Goal: Find specific page/section: Find specific page/section

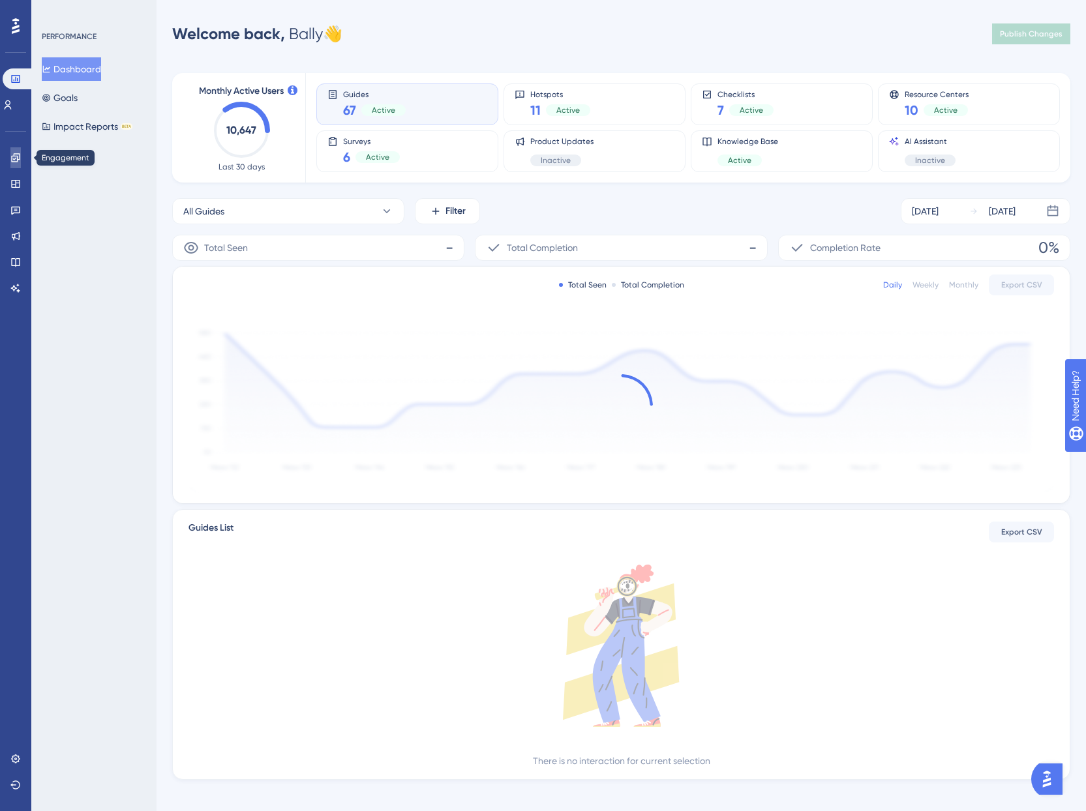
click at [13, 158] on icon at bounding box center [15, 158] width 10 height 10
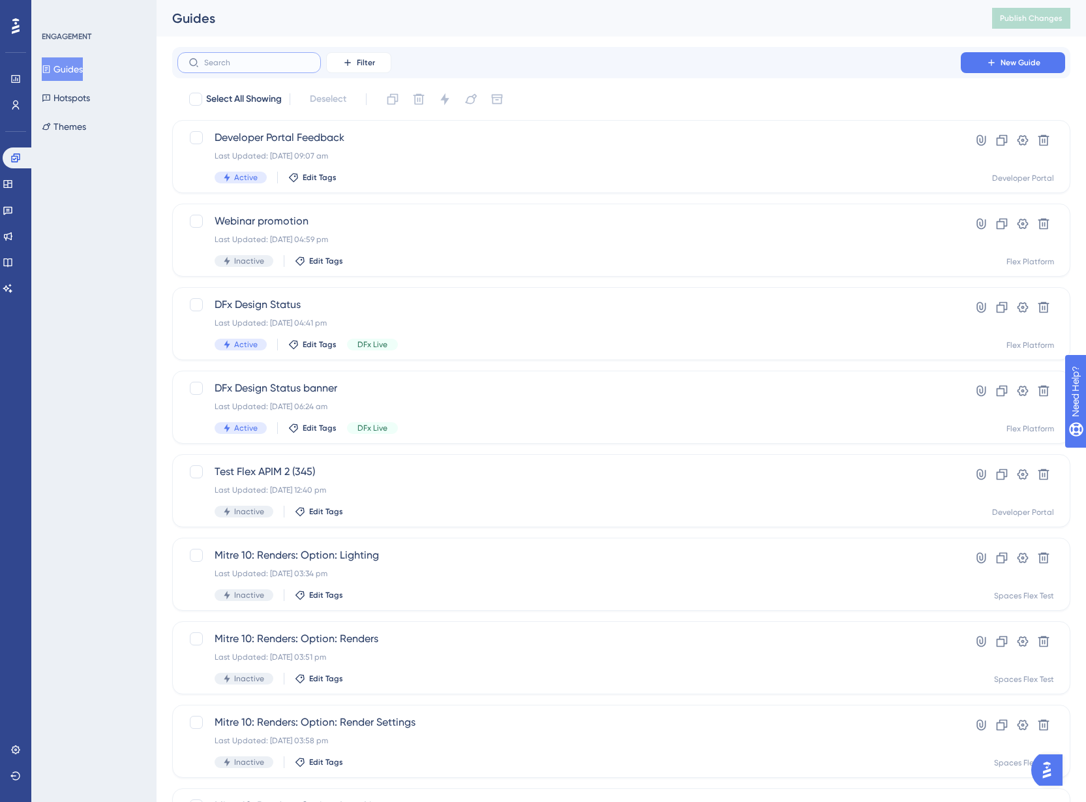
click at [230, 65] on input "text" at bounding box center [257, 62] width 106 height 9
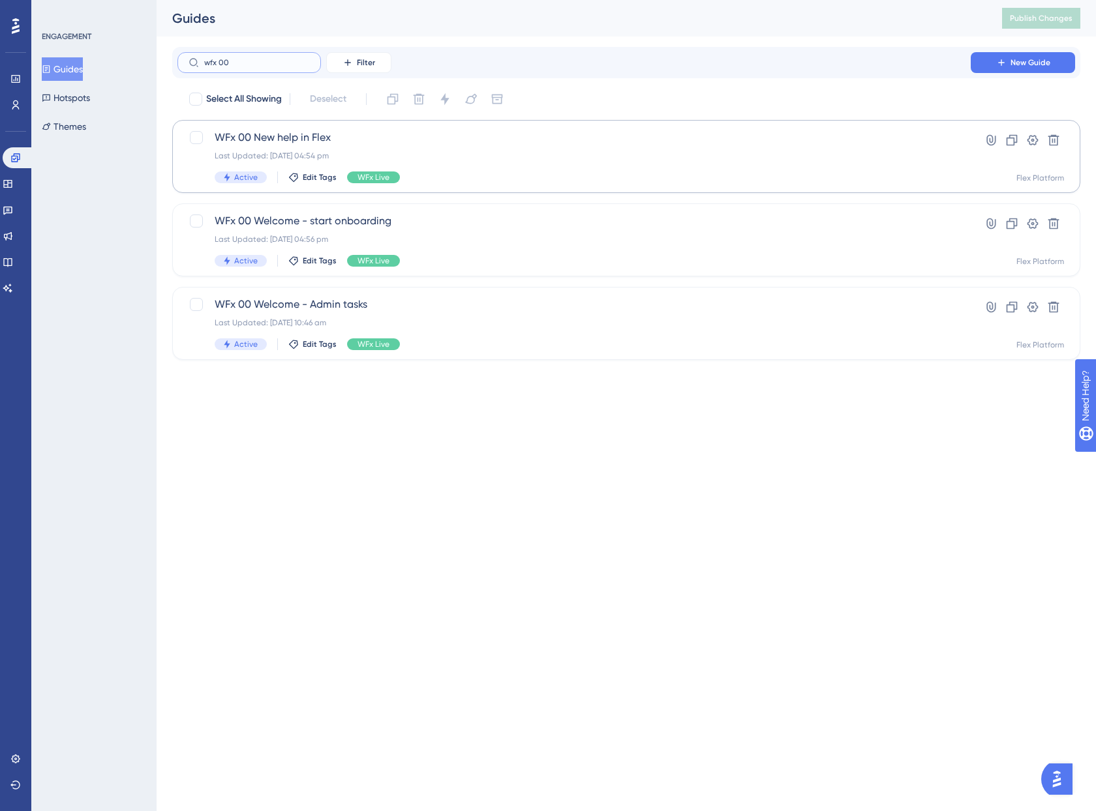
type input "wfx 00"
click at [396, 155] on div "Last Updated: [DATE] 04:54 pm" at bounding box center [574, 156] width 719 height 10
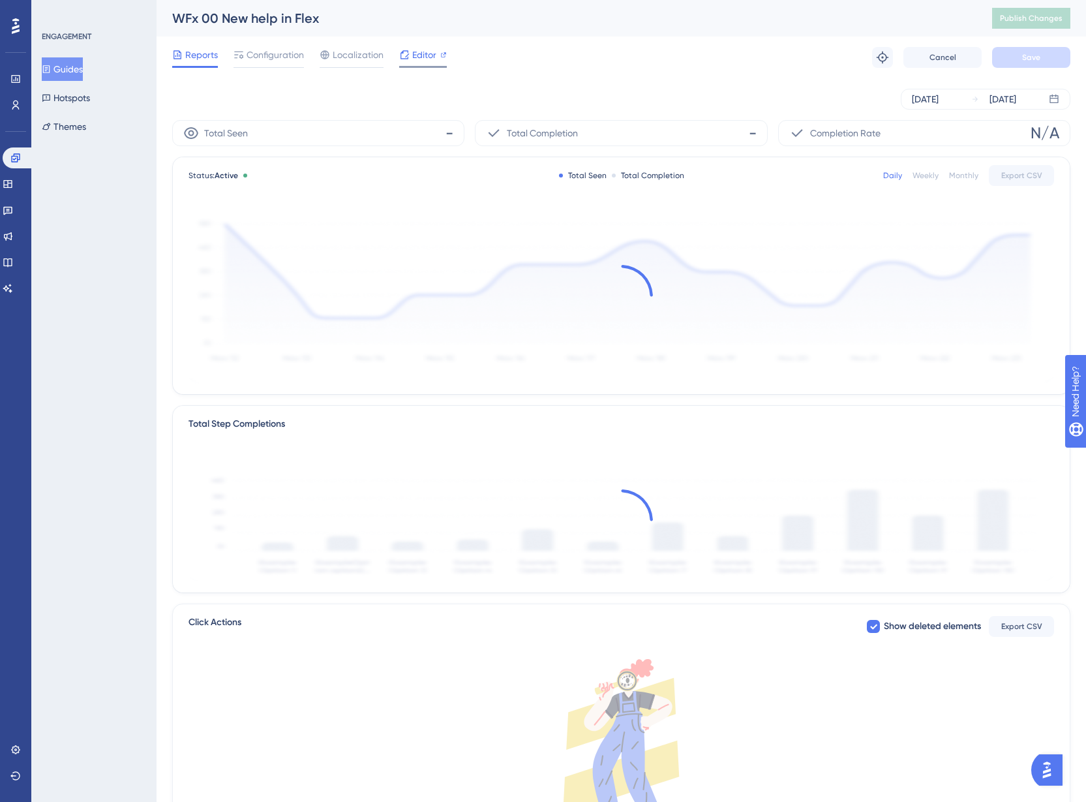
click at [434, 59] on span "Editor" at bounding box center [424, 55] width 24 height 16
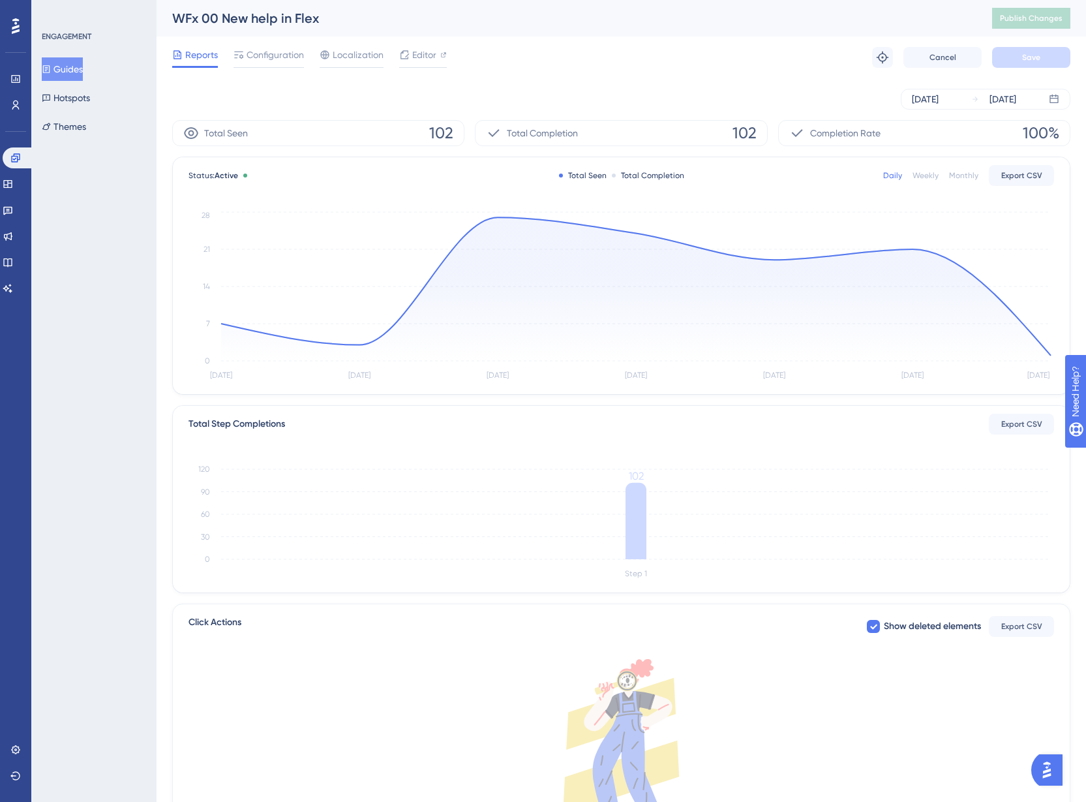
click at [62, 67] on button "Guides" at bounding box center [62, 68] width 41 height 23
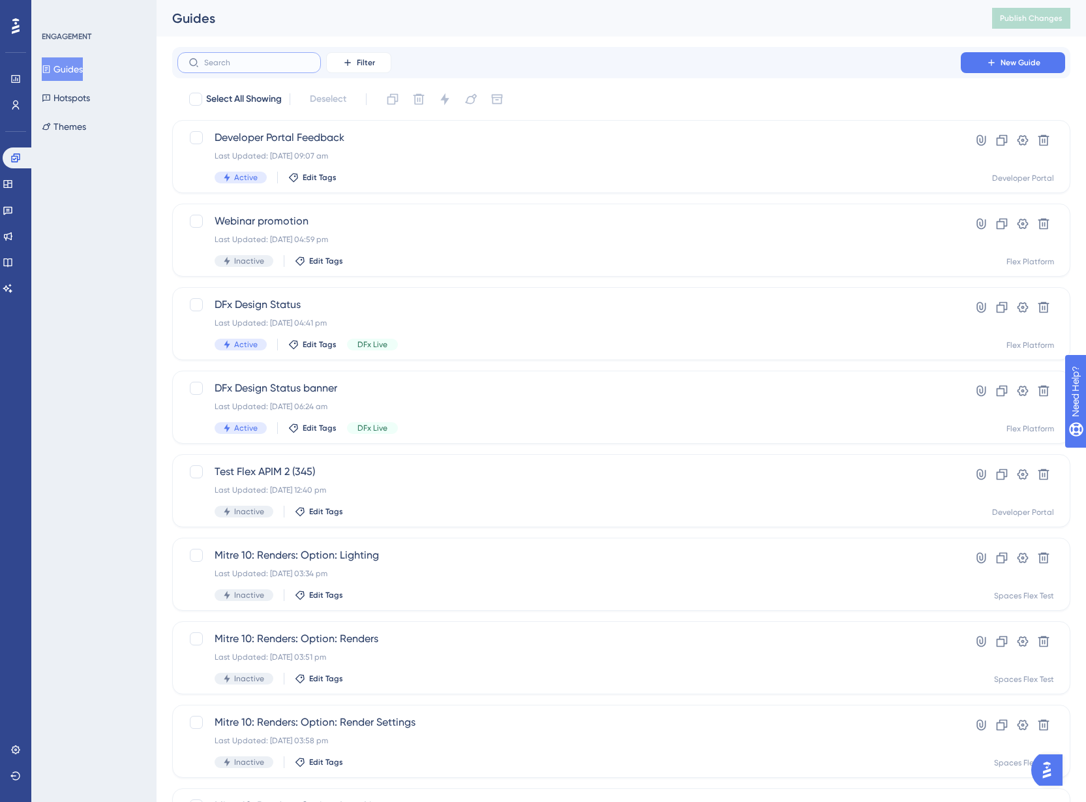
click at [224, 65] on input "text" at bounding box center [257, 62] width 106 height 9
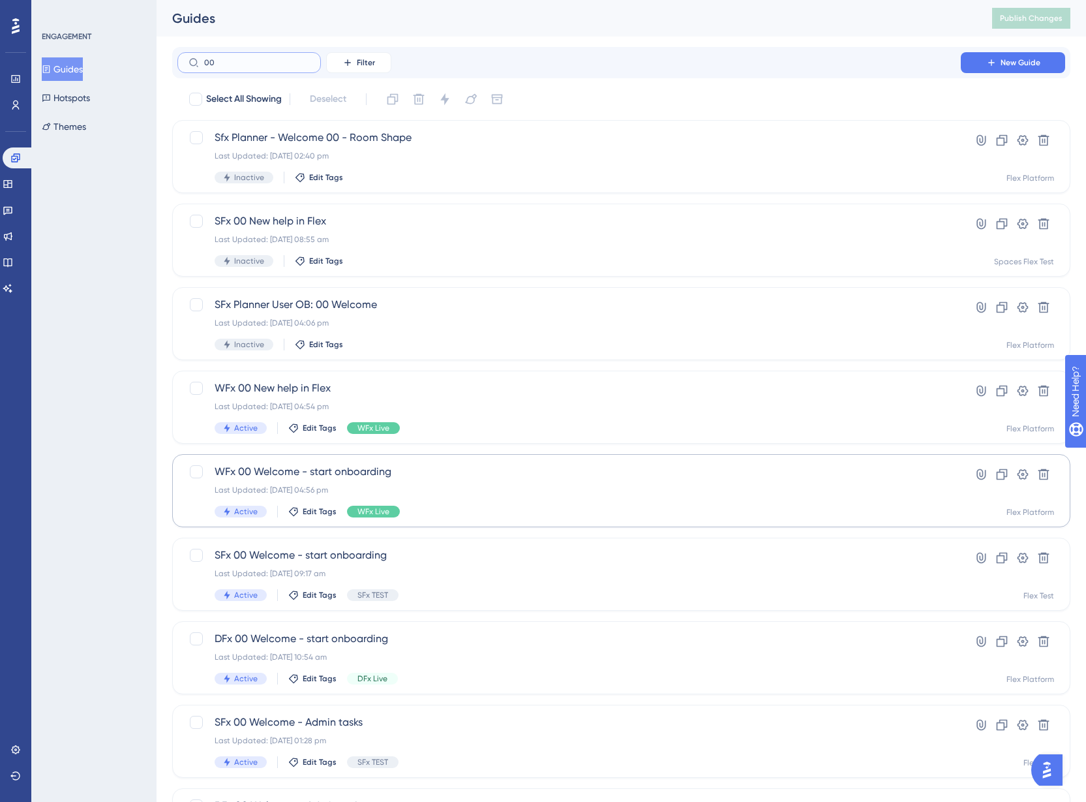
type input "00"
click at [504, 481] on div "WFx 00 Welcome - start onboarding Last Updated: [DATE] 04:56 pm Active Edit Tag…" at bounding box center [569, 490] width 709 height 53
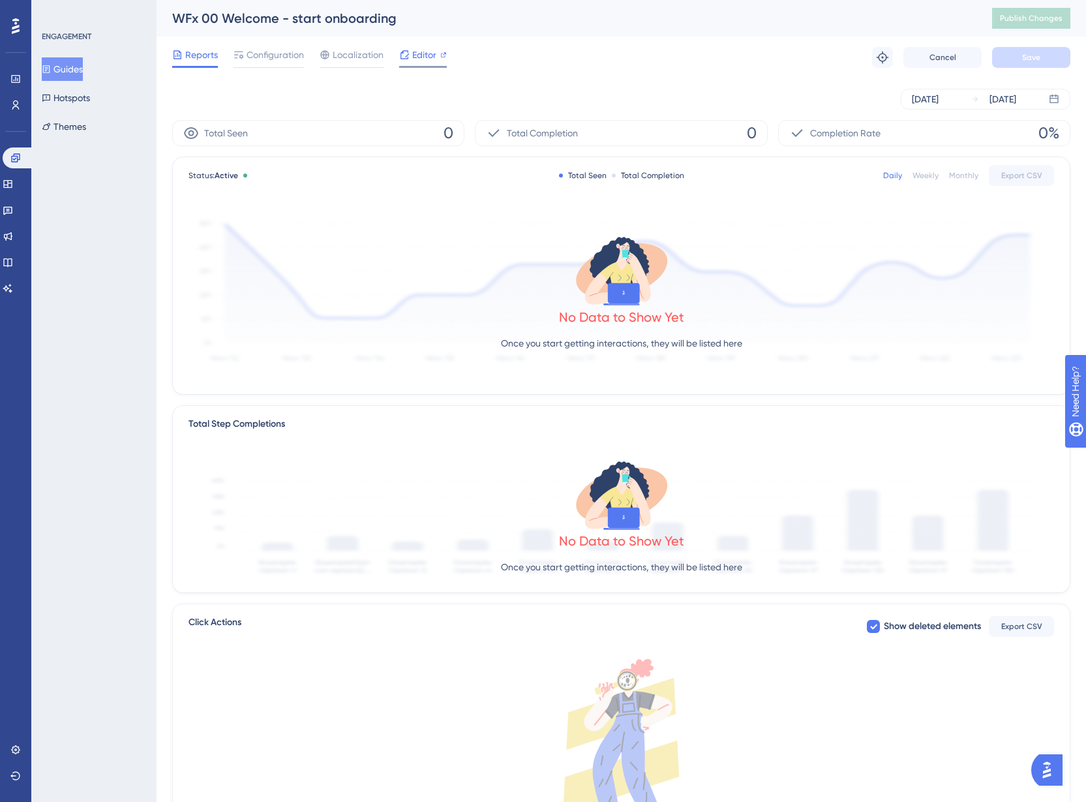
click at [439, 52] on div "Editor" at bounding box center [423, 55] width 48 height 16
click at [277, 56] on span "Configuration" at bounding box center [275, 55] width 57 height 16
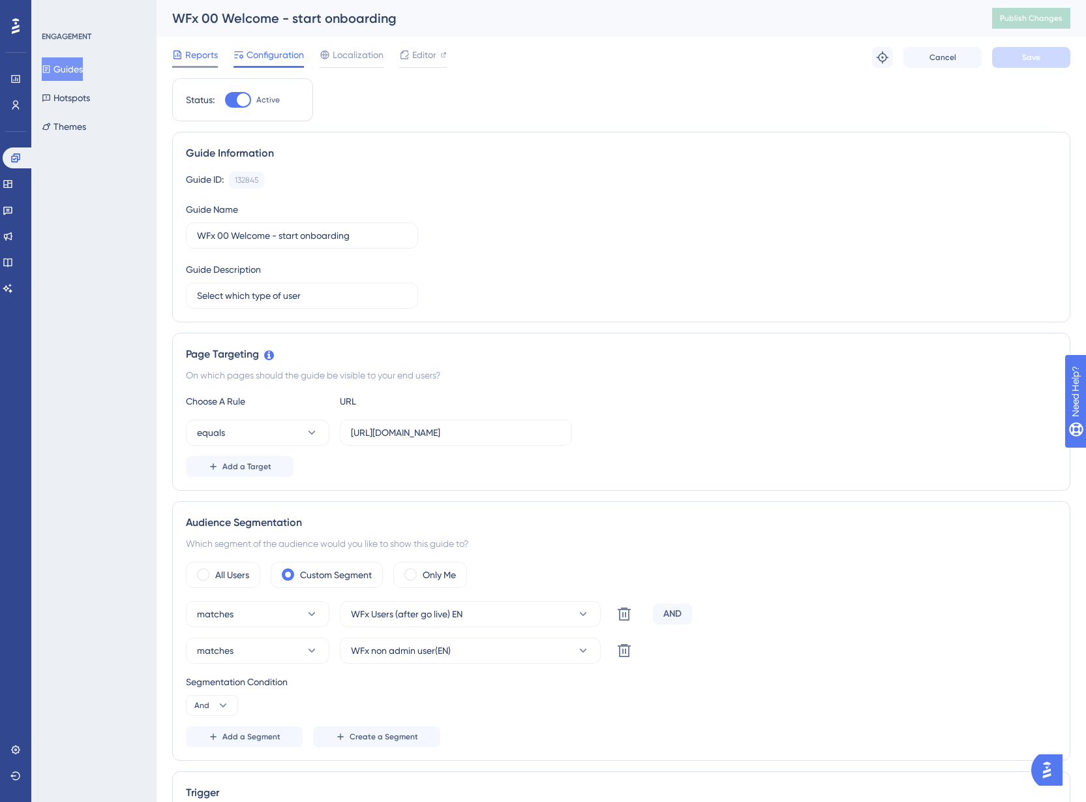
click at [208, 58] on span "Reports" at bounding box center [201, 55] width 33 height 16
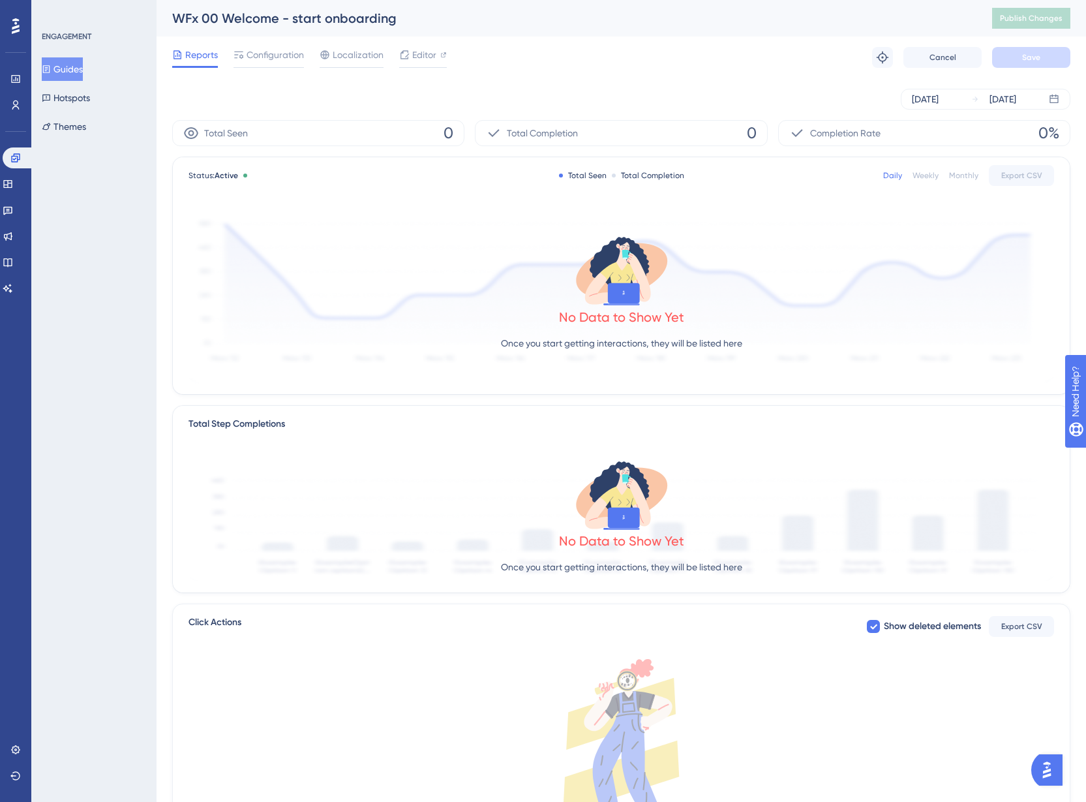
click at [72, 72] on button "Guides" at bounding box center [62, 68] width 41 height 23
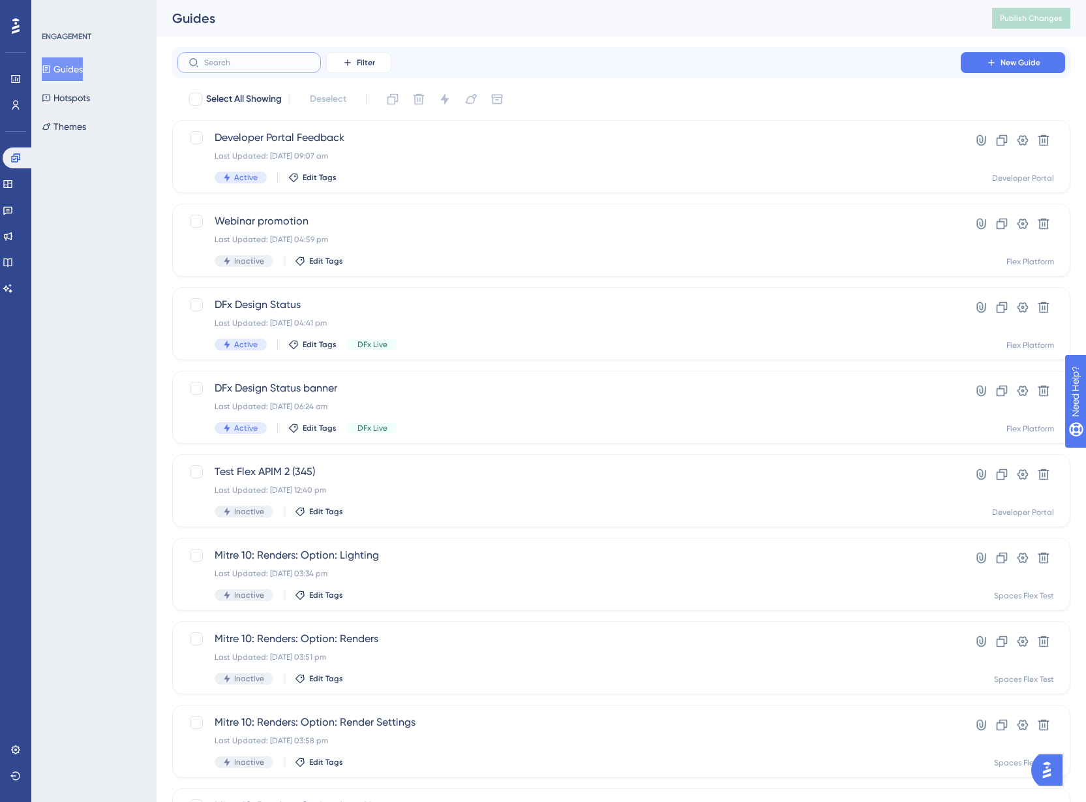
click at [262, 63] on input "text" at bounding box center [257, 62] width 106 height 9
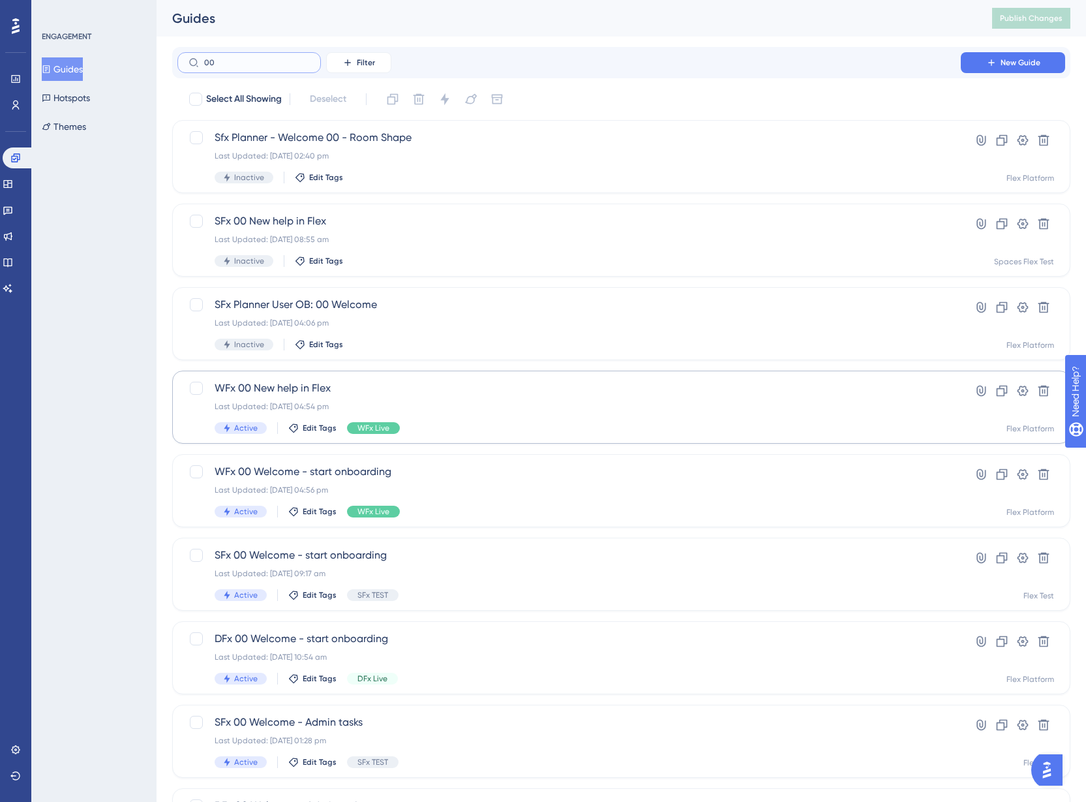
type input "00"
click at [455, 407] on div "Last Updated: [DATE] 04:54 pm" at bounding box center [569, 406] width 709 height 10
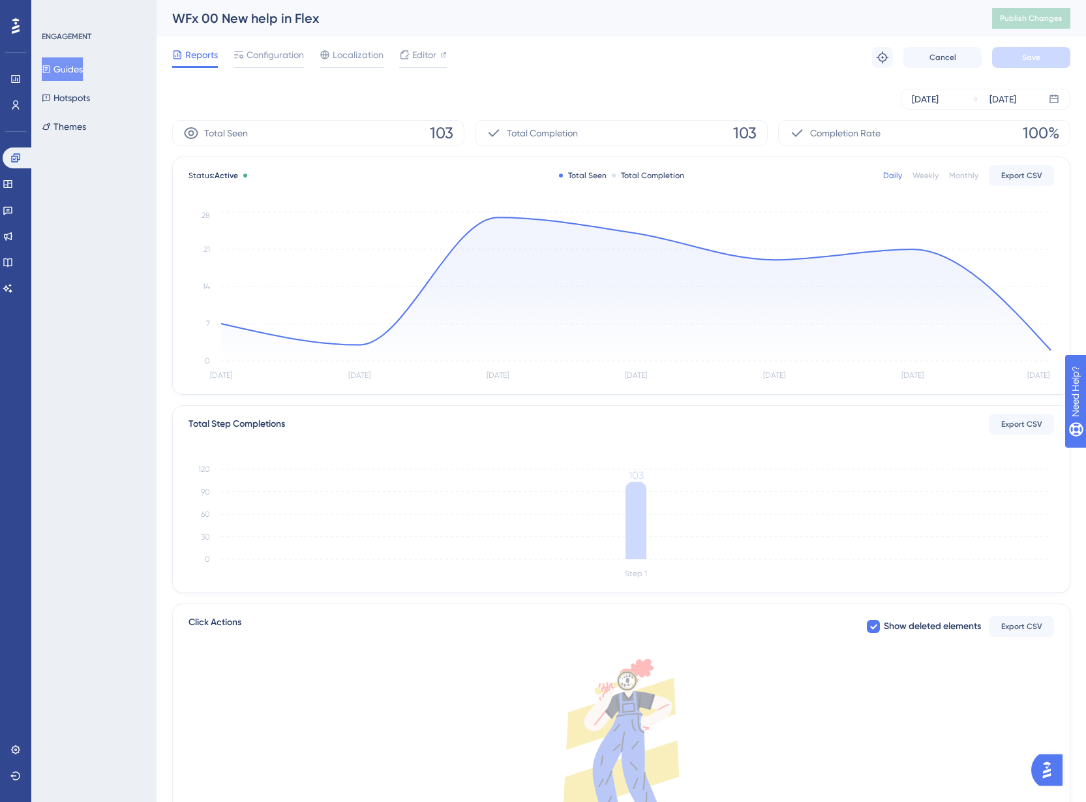
click at [277, 70] on div "Reports Configuration Localization Editor Troubleshoot Cancel Save" at bounding box center [621, 58] width 898 height 42
click at [273, 59] on span "Configuration" at bounding box center [275, 55] width 57 height 16
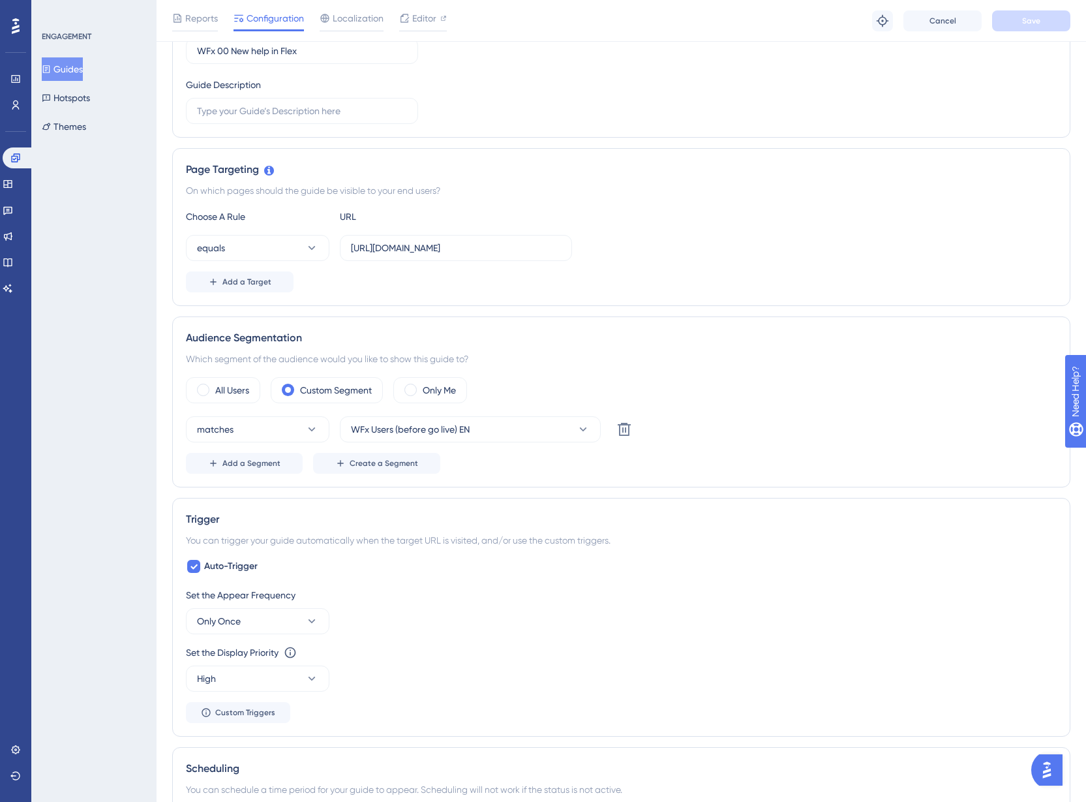
scroll to position [130, 0]
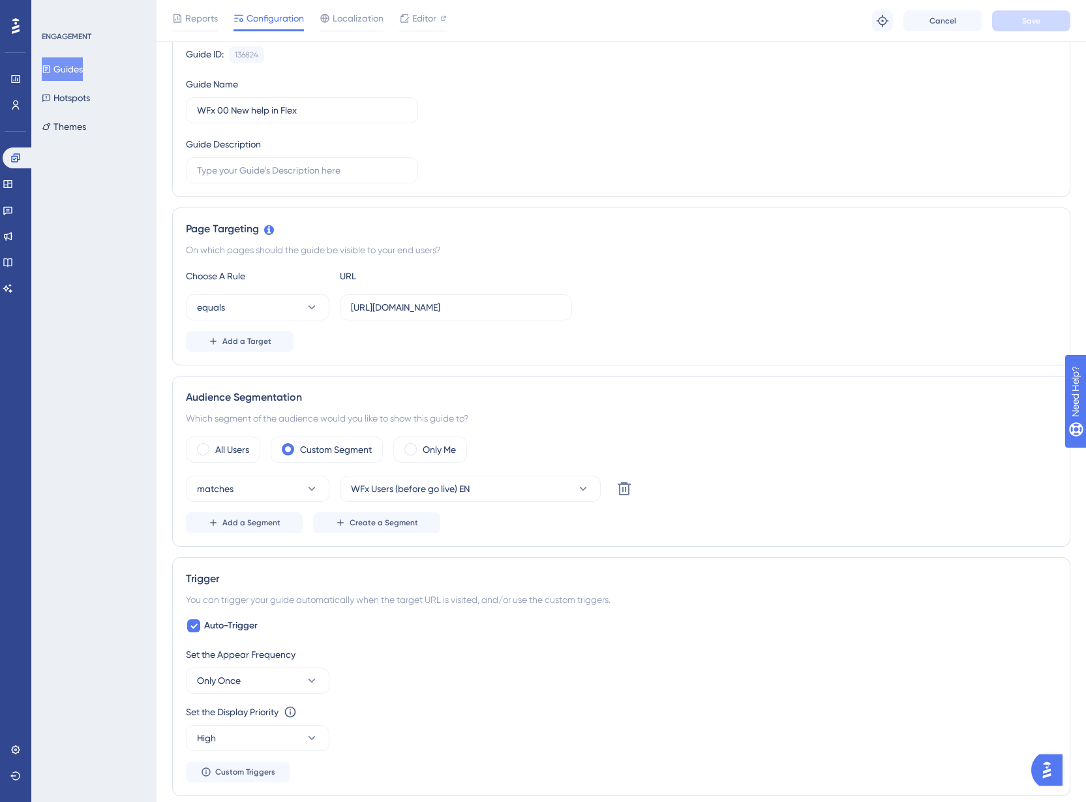
click at [73, 70] on button "Guides" at bounding box center [62, 68] width 41 height 23
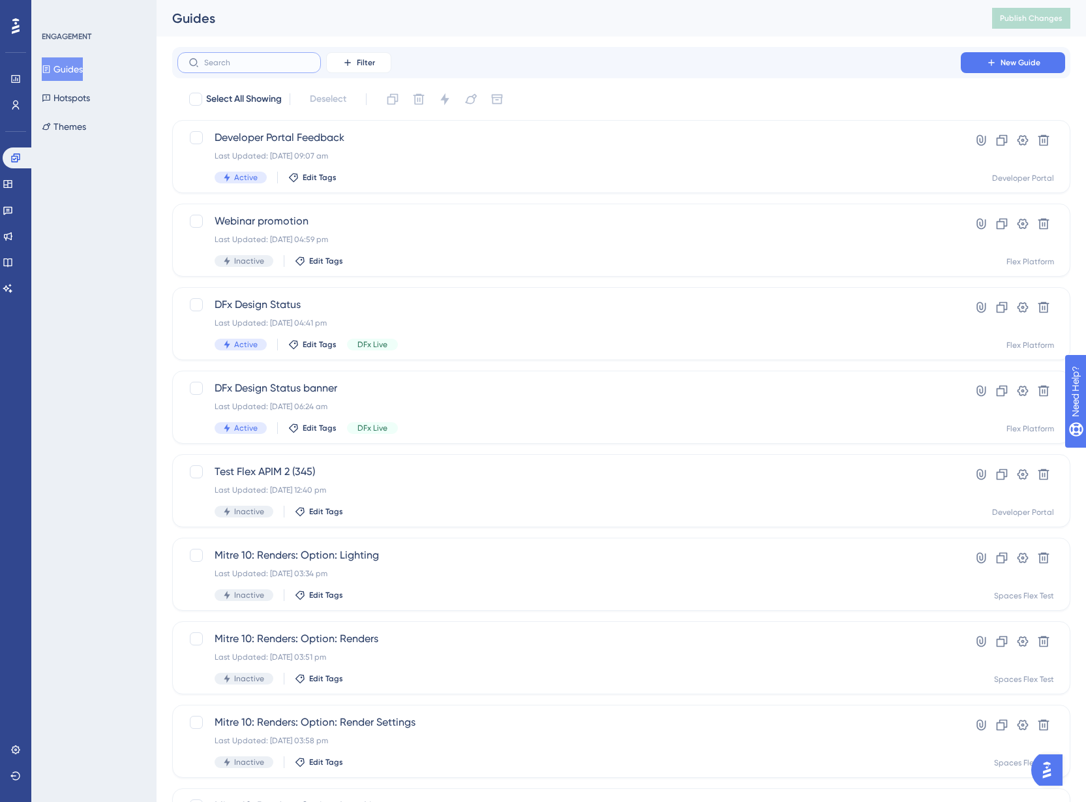
click at [286, 66] on input "text" at bounding box center [257, 62] width 106 height 9
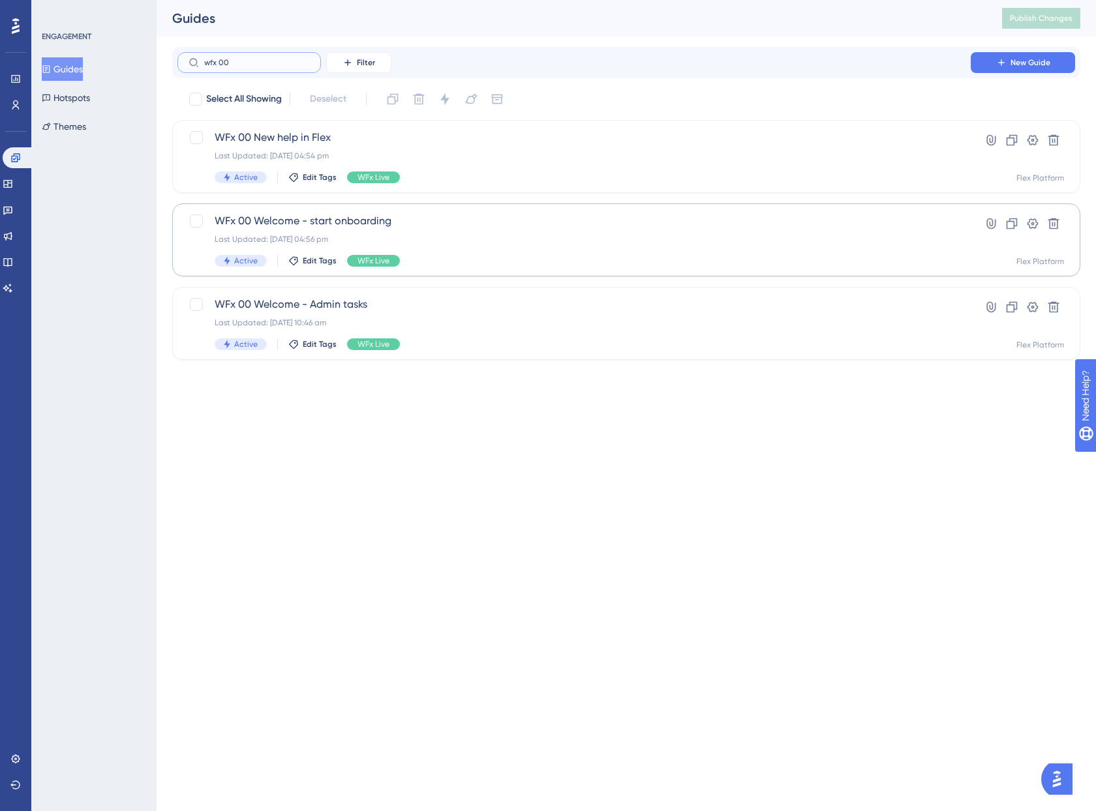
type input "wfx 00"
click at [434, 233] on div "WFx 00 Welcome - start onboarding Last Updated: [DATE] 04:56 pm Active Edit Tag…" at bounding box center [574, 239] width 719 height 53
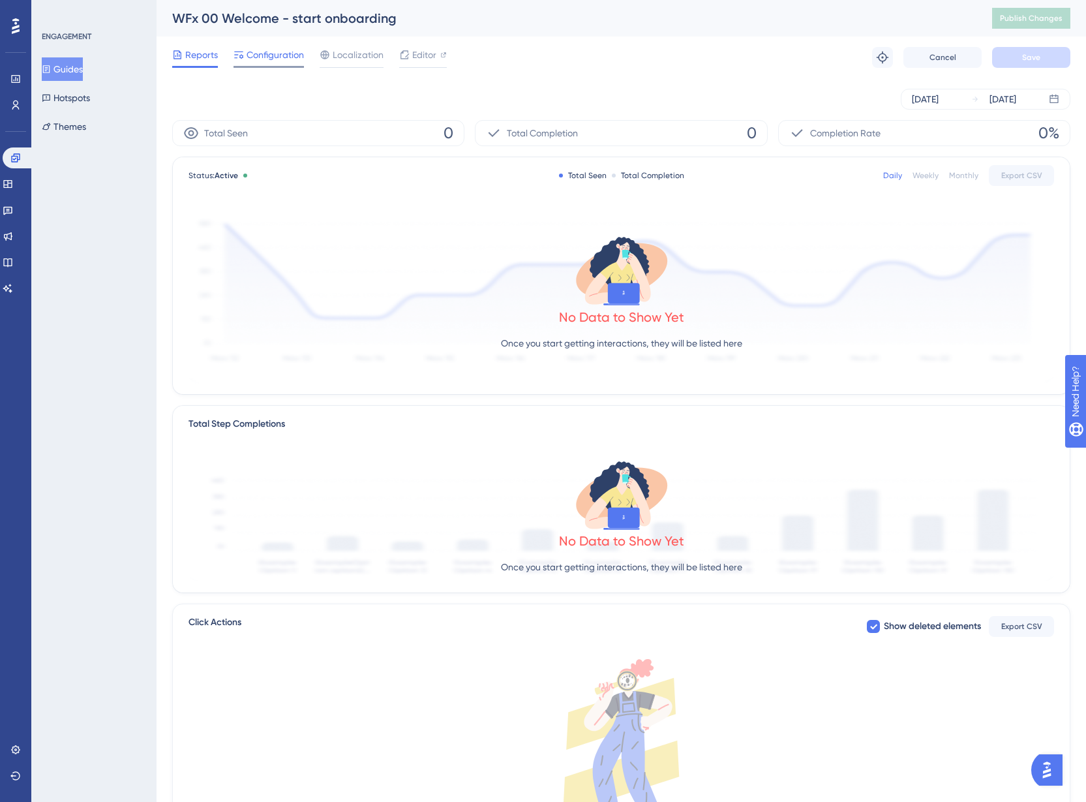
click at [261, 61] on span "Configuration" at bounding box center [275, 55] width 57 height 16
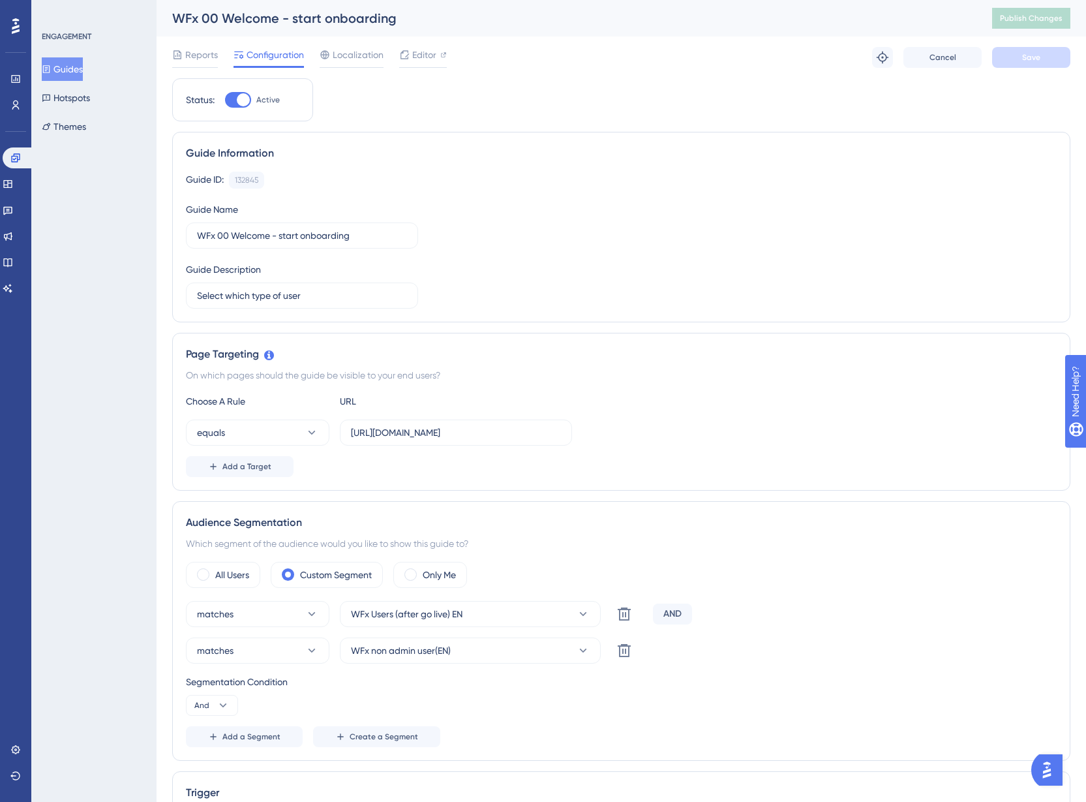
click at [82, 70] on button "Guides" at bounding box center [62, 68] width 41 height 23
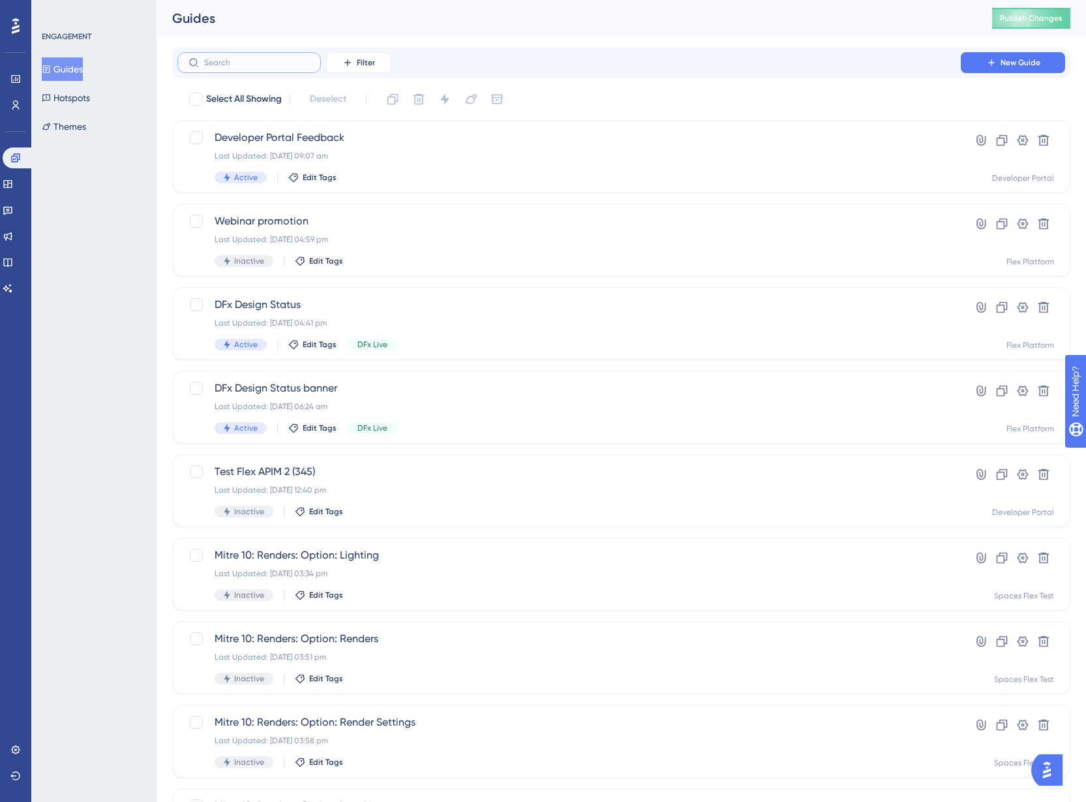
click at [279, 63] on input "text" at bounding box center [257, 62] width 106 height 9
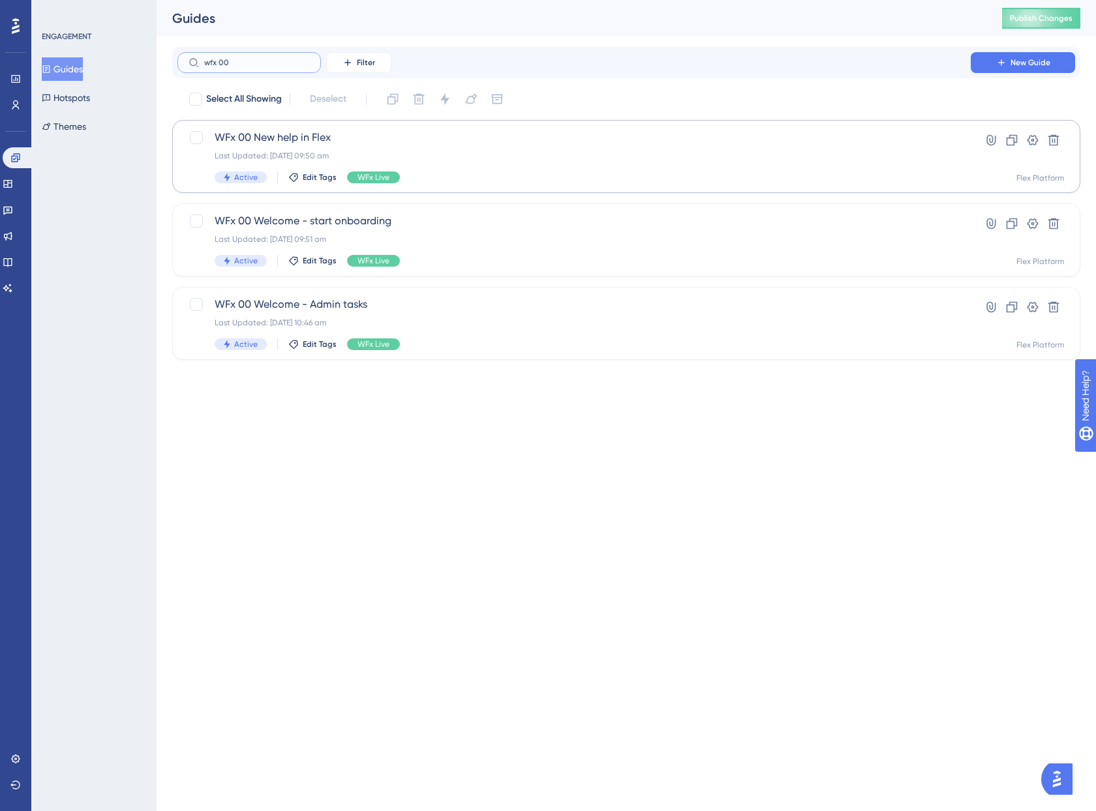
type input "wfx 00"
click at [460, 146] on div "WFx 00 New help in Flex Last Updated: [DATE] 09:50 am Active Edit Tags WFx Live" at bounding box center [574, 156] width 719 height 53
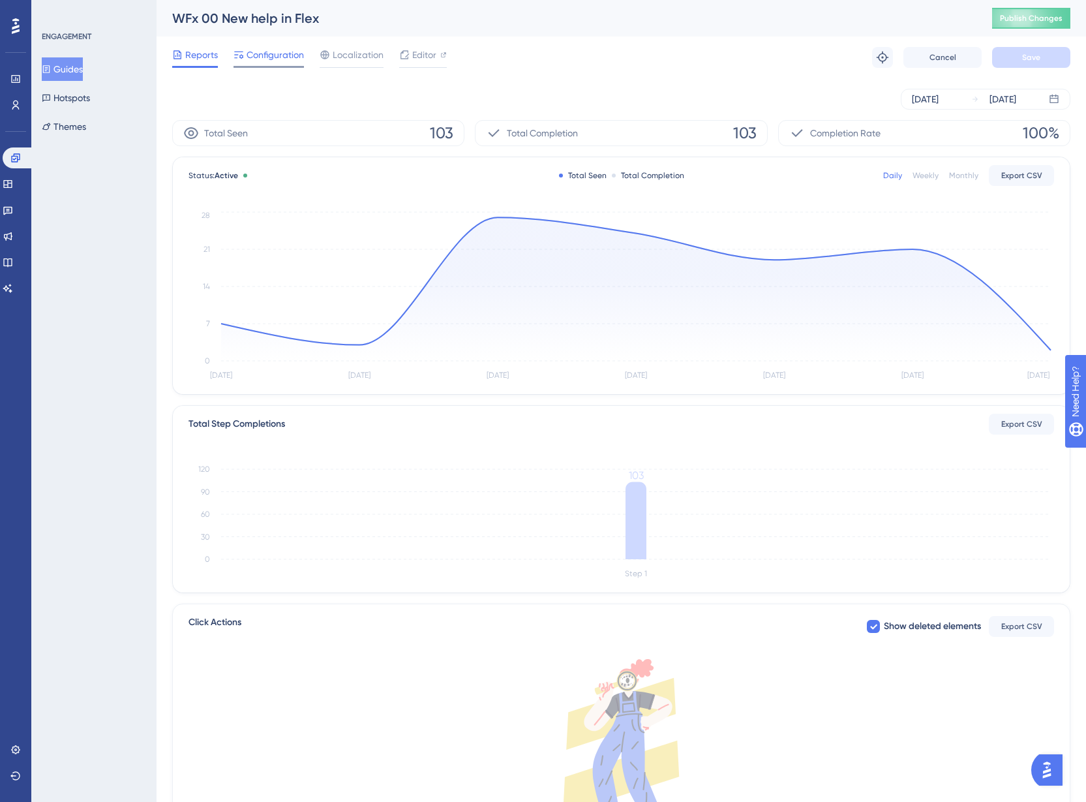
click at [284, 54] on span "Configuration" at bounding box center [275, 55] width 57 height 16
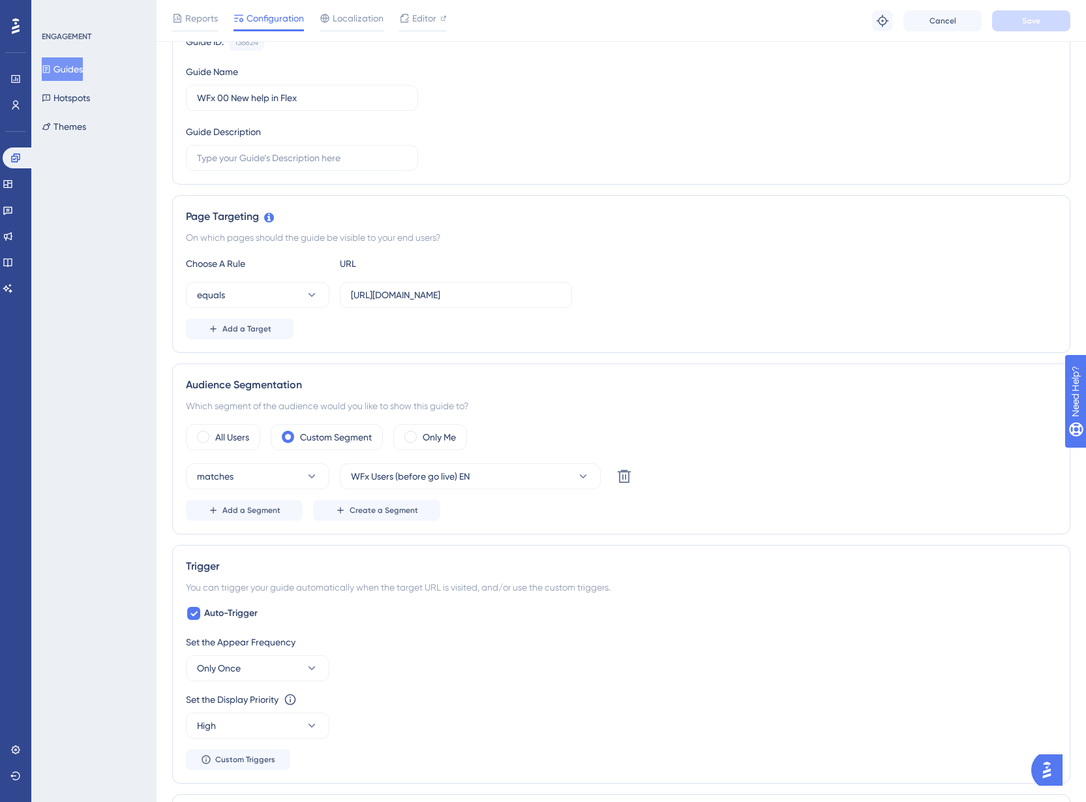
scroll to position [196, 0]
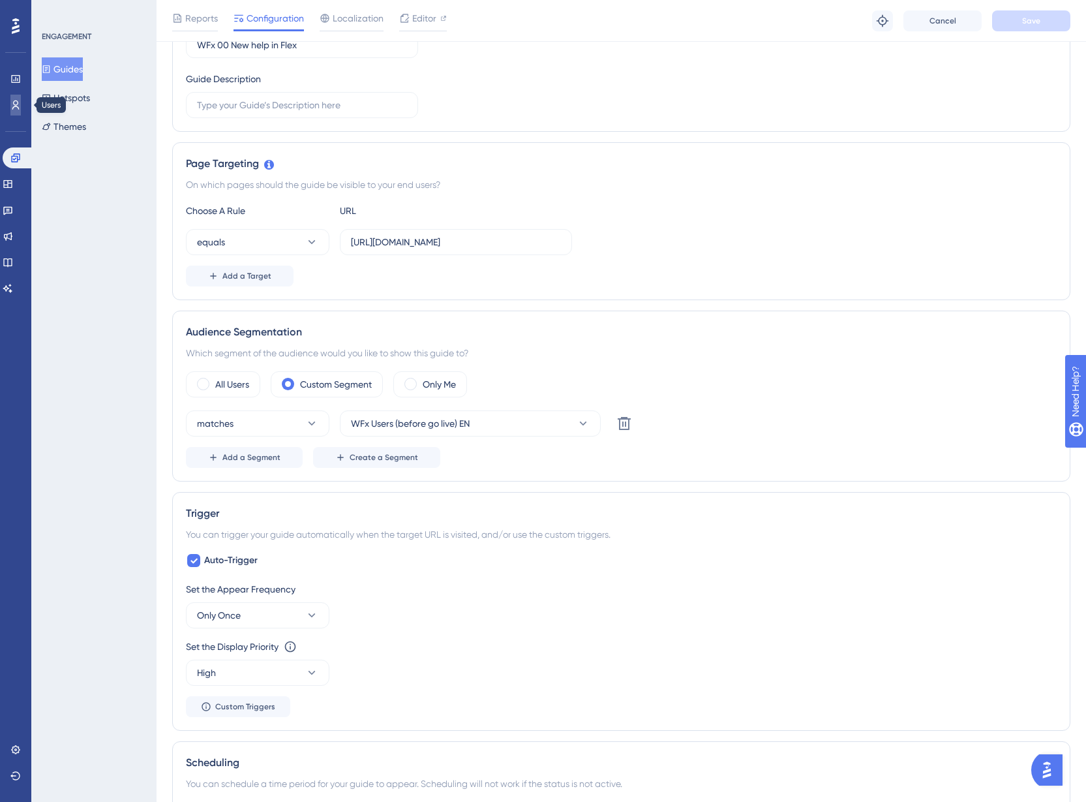
click at [20, 102] on icon at bounding box center [15, 105] width 10 height 10
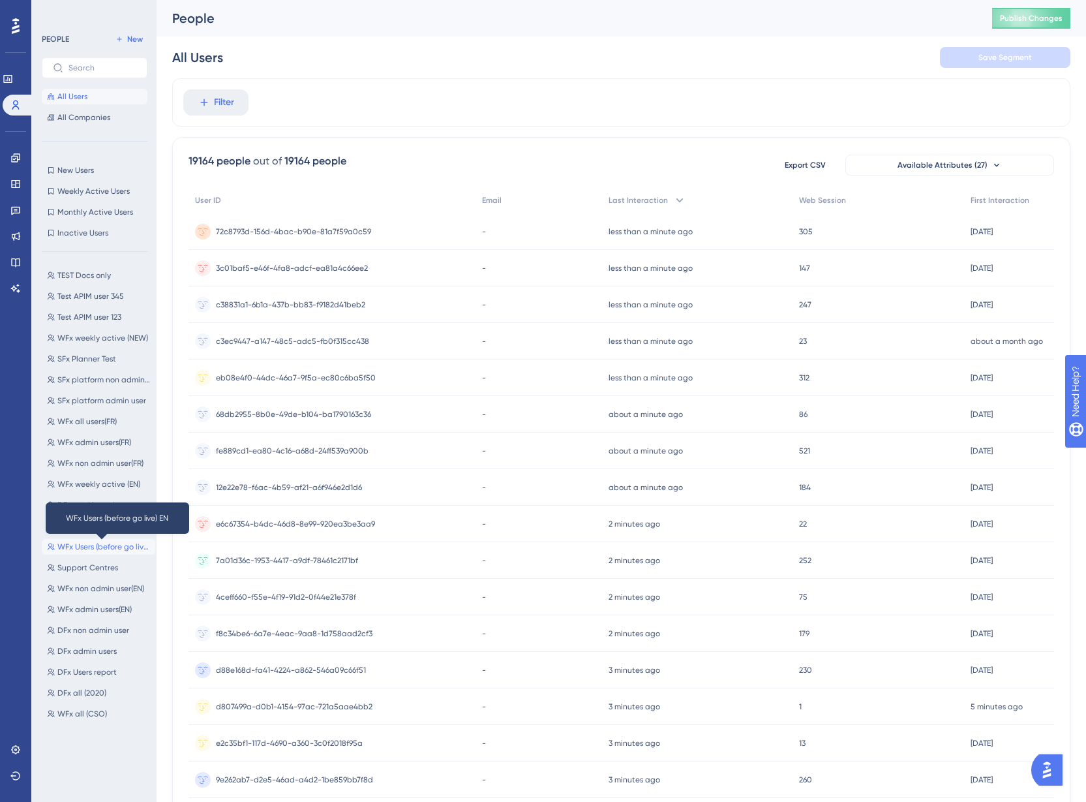
click at [122, 545] on span "WFx Users (before go live) EN" at bounding box center [103, 546] width 93 height 10
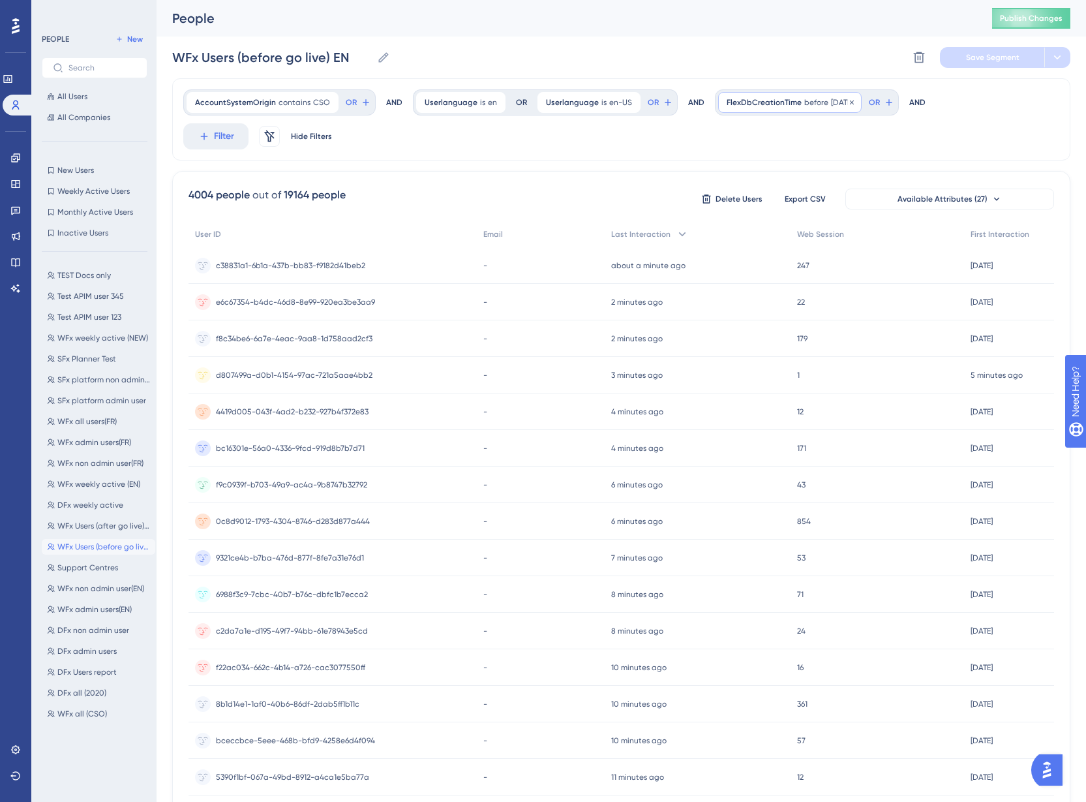
click at [804, 101] on span "before" at bounding box center [816, 102] width 24 height 10
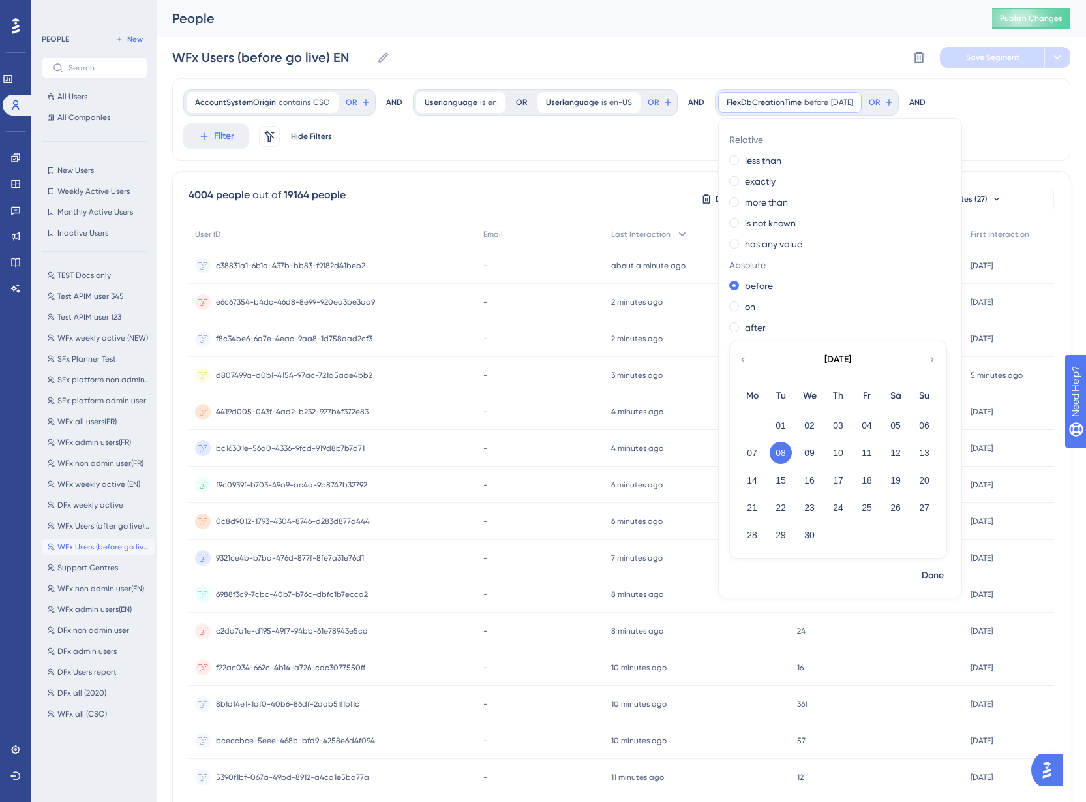
click at [685, 134] on div "AccountSystemOrigin contains CSO CSO Remove OR AND Userlanguage is en en Remove…" at bounding box center [621, 119] width 898 height 82
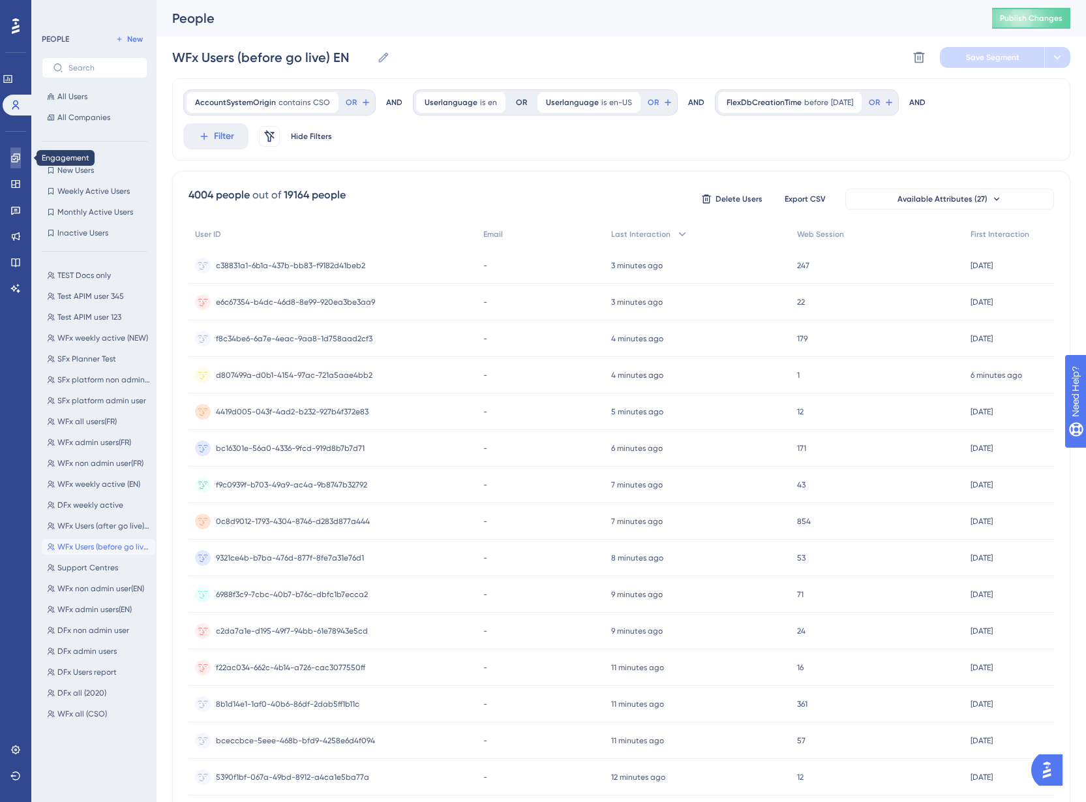
click at [21, 163] on link at bounding box center [15, 157] width 10 height 21
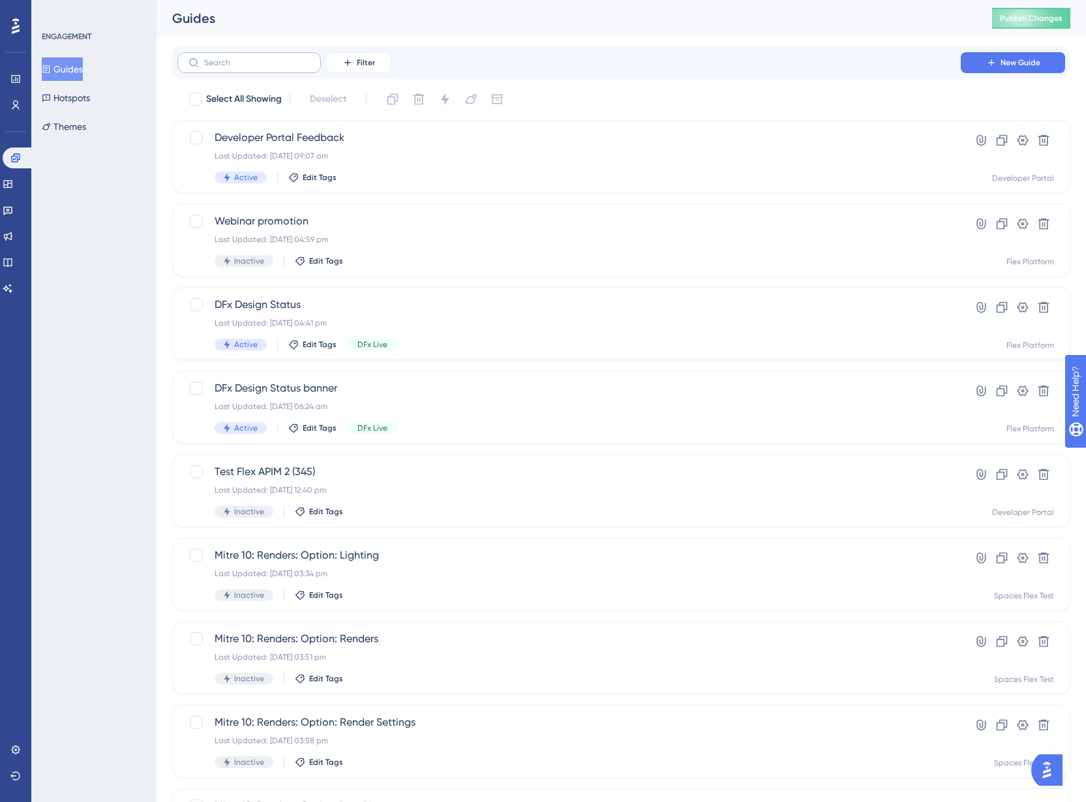
click at [237, 70] on label at bounding box center [248, 62] width 143 height 21
click at [237, 67] on input "text" at bounding box center [257, 62] width 106 height 9
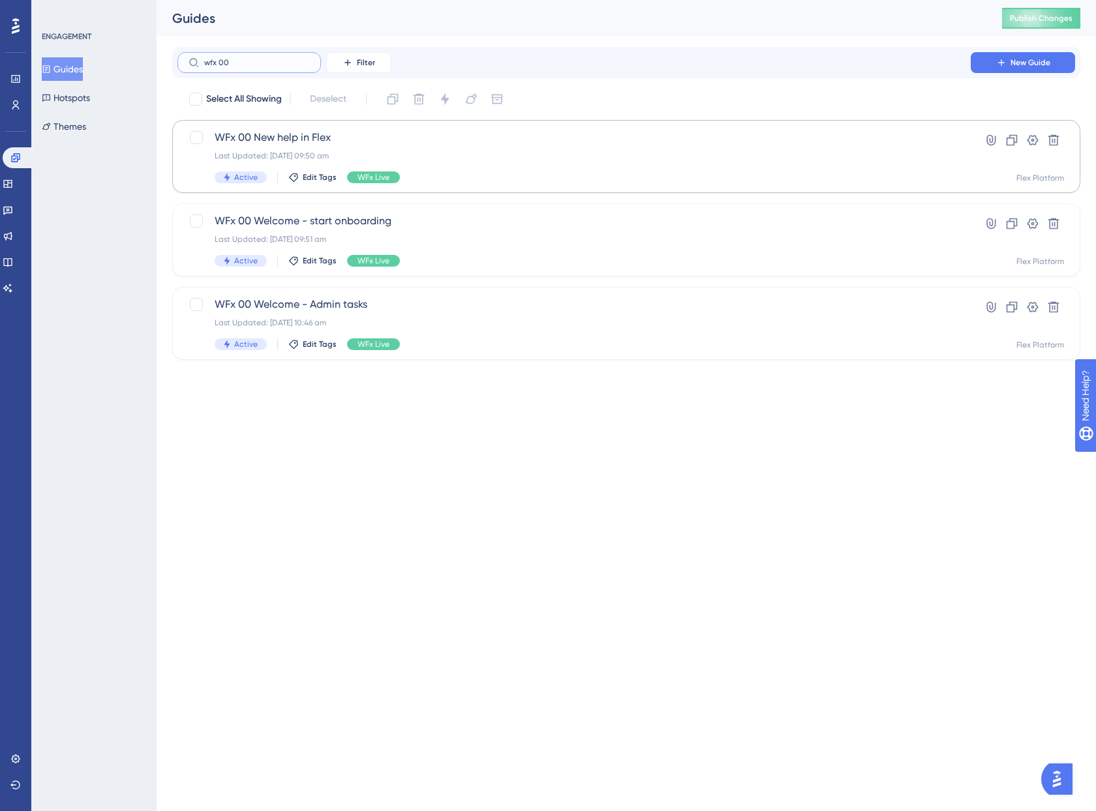
type input "wfx 00"
click at [494, 157] on div "Last Updated: [DATE] 09:50 am" at bounding box center [574, 156] width 719 height 10
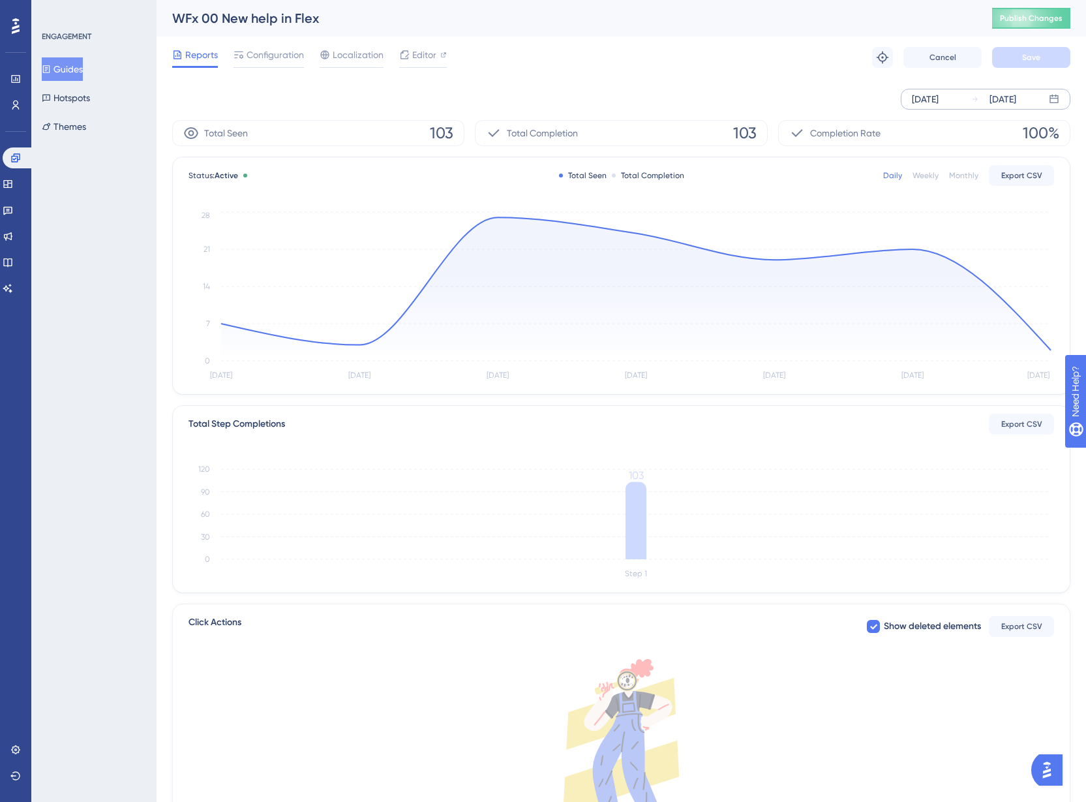
click at [997, 98] on div "[DATE]" at bounding box center [1002, 99] width 27 height 16
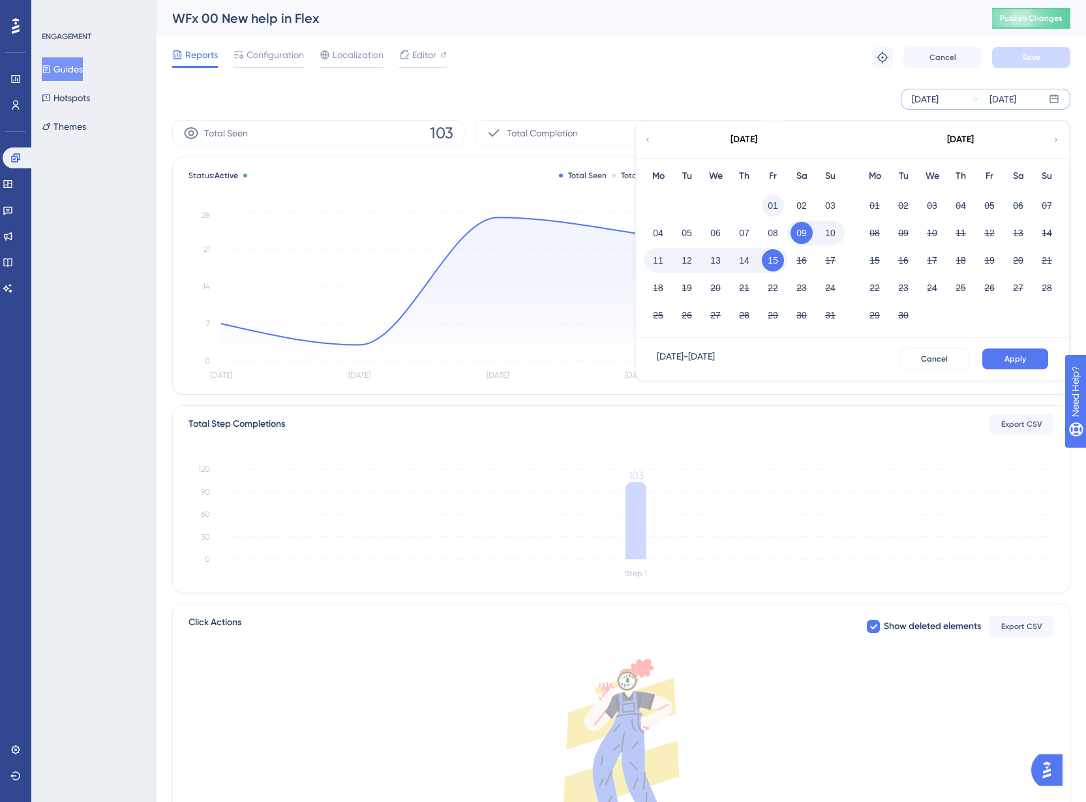
click at [774, 208] on button "01" at bounding box center [773, 205] width 22 height 22
click at [1005, 355] on span "Apply" at bounding box center [1015, 359] width 22 height 10
